Goal: Find specific page/section: Find specific page/section

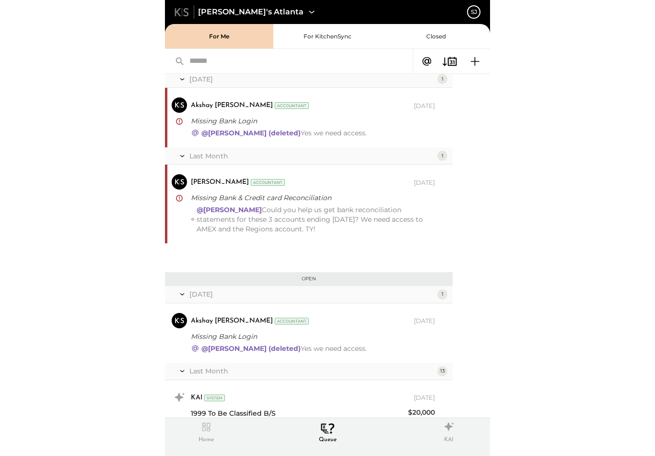
scroll to position [20, 0]
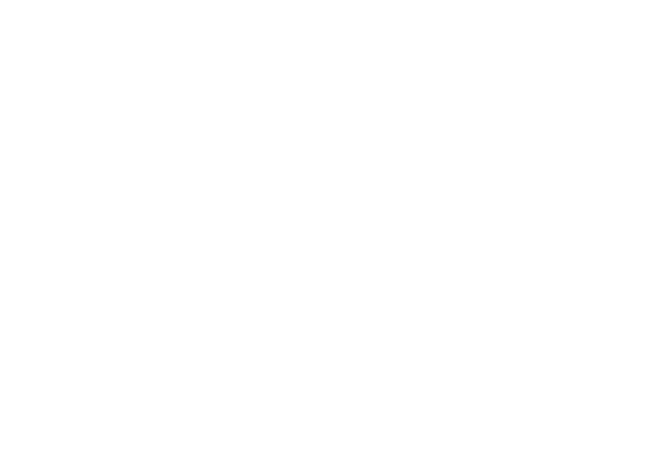
click at [365, 0] on html at bounding box center [327, 0] width 655 height 0
click at [353, 0] on html at bounding box center [327, 0] width 655 height 0
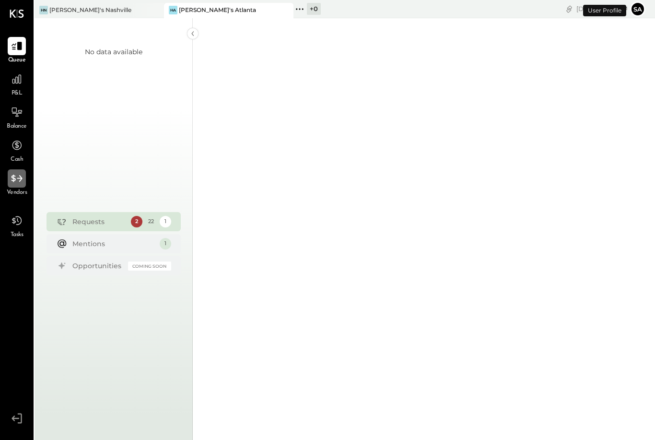
click at [19, 177] on html "Queue P&L Balance Cash Vendors Tasks v 4.38.0 HN Hal's Nashville HA Hal's Atlan…" at bounding box center [327, 220] width 655 height 440
click at [22, 125] on span "Balance" at bounding box center [17, 126] width 20 height 9
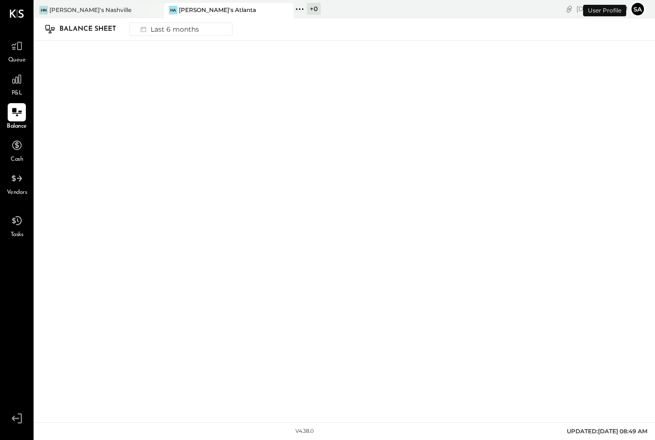
click at [25, 121] on div "Balance" at bounding box center [17, 117] width 20 height 28
